Goal: Navigation & Orientation: Understand site structure

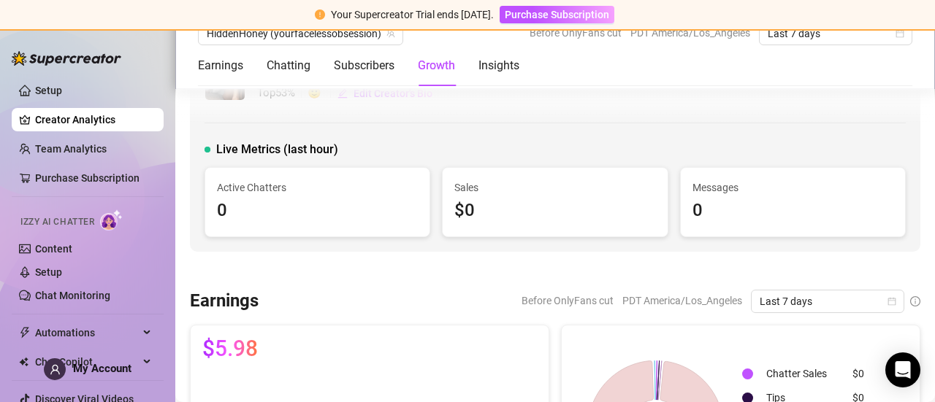
scroll to position [1333, 0]
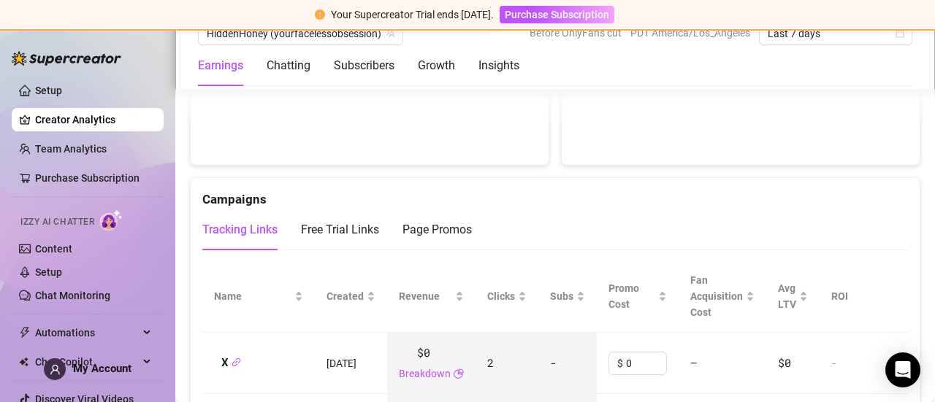
scroll to position [1588, 0]
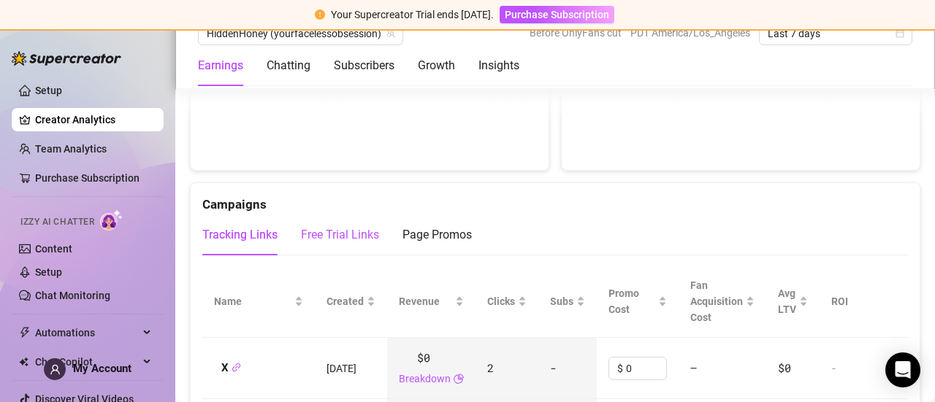
click at [326, 229] on div "Free Trial Links" at bounding box center [340, 235] width 78 height 18
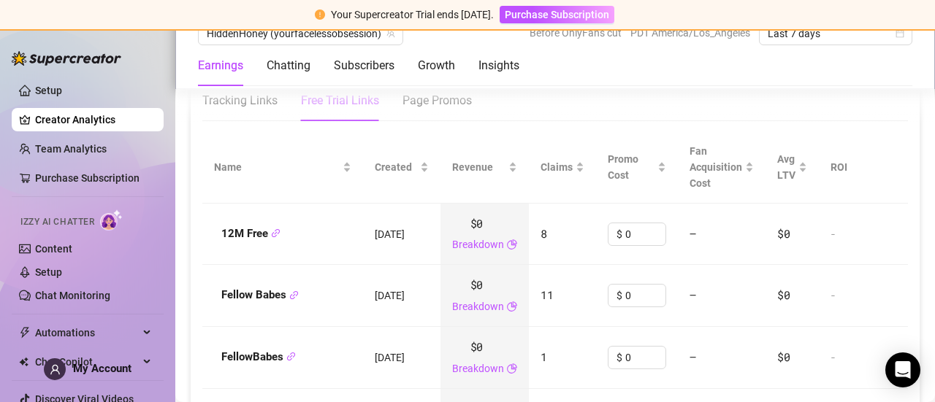
scroll to position [1722, 0]
click at [422, 101] on div "Page Promos" at bounding box center [436, 102] width 69 height 18
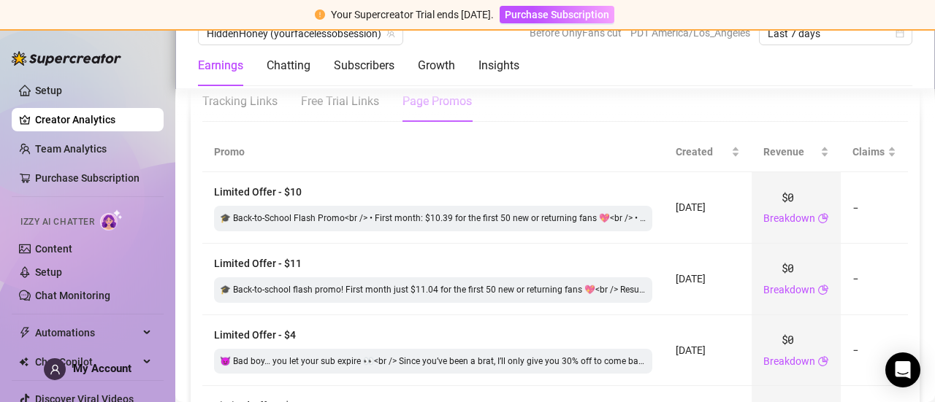
click at [225, 72] on div "Earnings" at bounding box center [220, 66] width 45 height 18
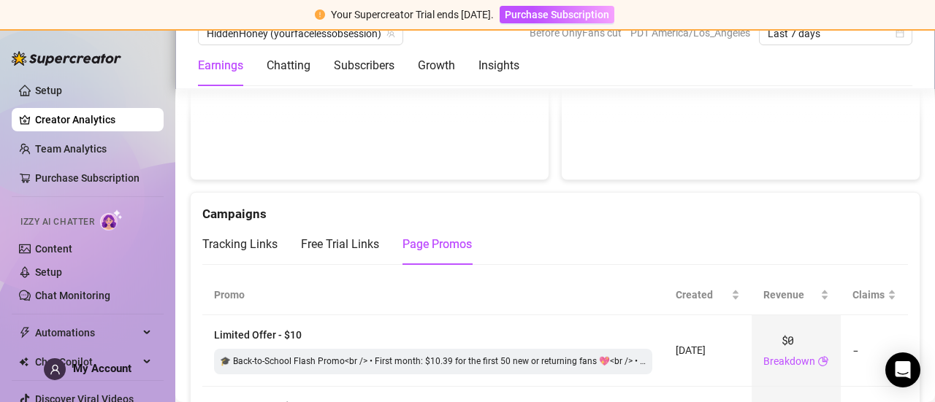
scroll to position [1578, 0]
click at [256, 250] on div "Tracking Links" at bounding box center [239, 245] width 75 height 41
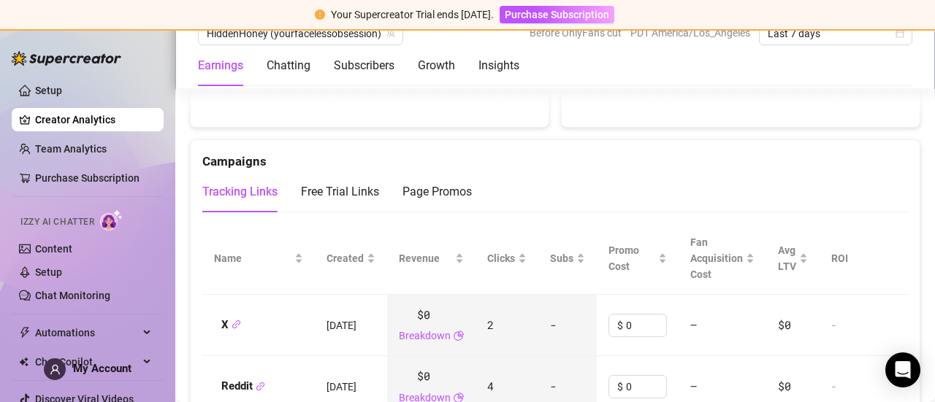
scroll to position [1631, 0]
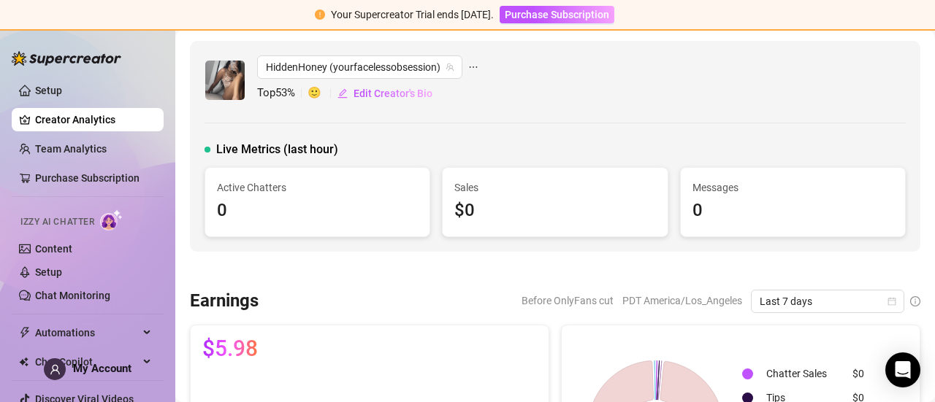
click at [853, 168] on div "Messages 0" at bounding box center [793, 202] width 224 height 69
